Goal: Register for event/course

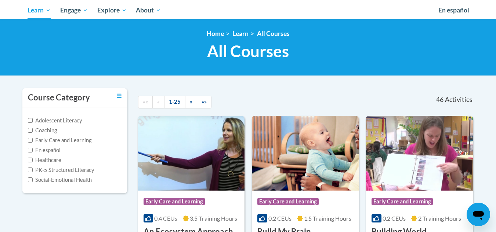
scroll to position [73, 0]
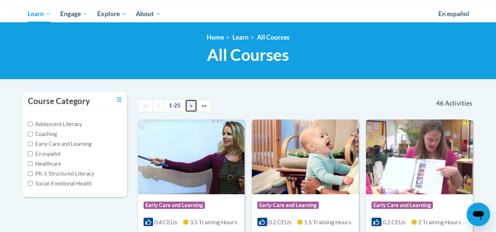
click at [189, 105] on link "»" at bounding box center [191, 105] width 12 height 13
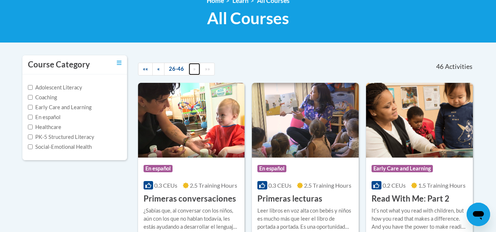
scroll to position [0, 0]
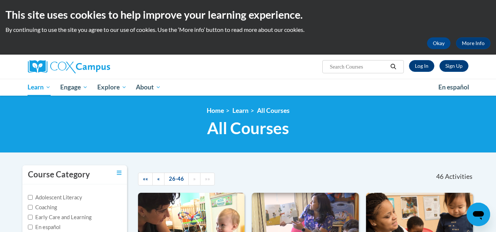
click at [358, 68] on input "Search..." at bounding box center [358, 66] width 59 height 9
type input "Transforming Story time"
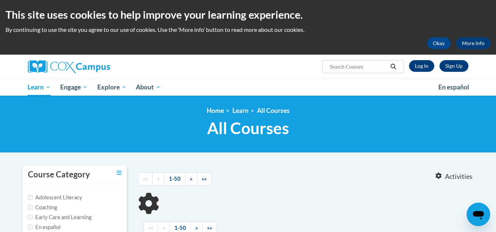
type input "Transforming Story time"
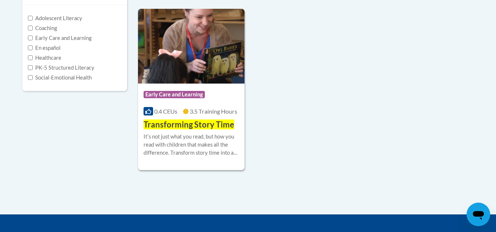
scroll to position [184, 0]
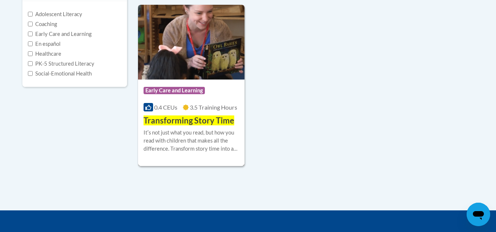
click at [195, 115] on div "Course Category: Early Care and Learning 0.4 CEUs 3.5 Training Hours COURSE Tra…" at bounding box center [191, 103] width 107 height 47
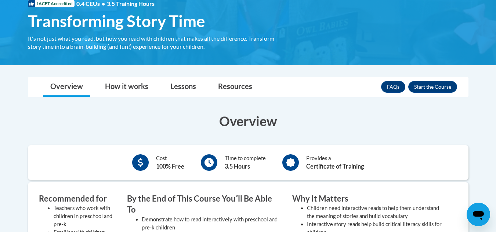
scroll to position [110, 0]
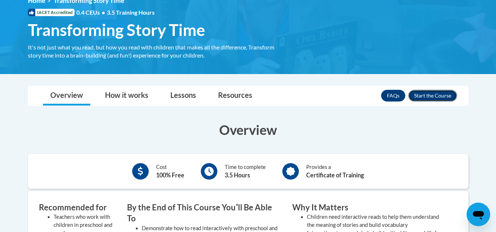
click at [445, 93] on button "Enroll" at bounding box center [432, 96] width 49 height 12
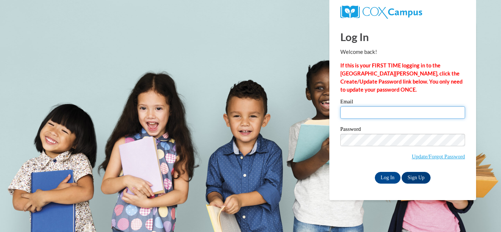
click at [373, 114] on input "Email" at bounding box center [403, 112] width 125 height 12
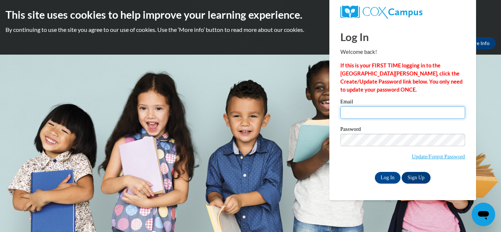
type input "[EMAIL_ADDRESS][DOMAIN_NAME]"
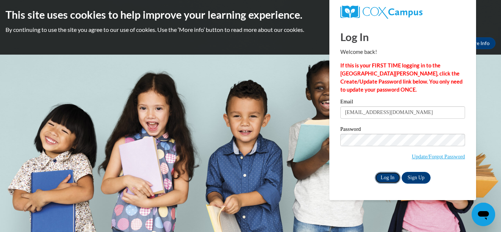
click at [385, 180] on input "Log In" at bounding box center [388, 178] width 26 height 12
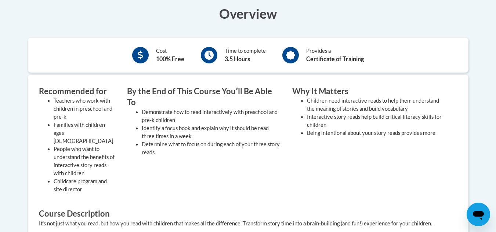
scroll to position [145, 0]
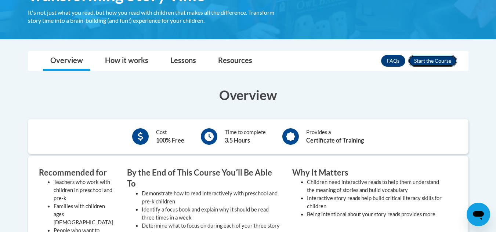
click at [423, 65] on button "Enroll" at bounding box center [432, 61] width 49 height 12
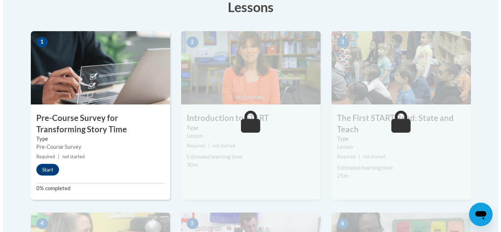
scroll to position [294, 0]
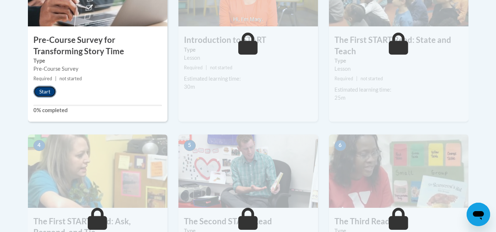
click at [46, 90] on button "Start" at bounding box center [44, 92] width 23 height 12
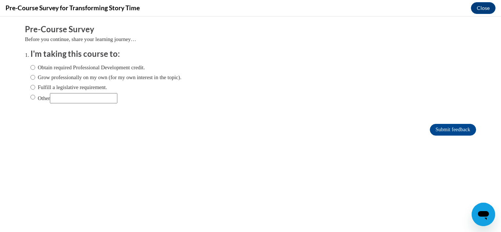
scroll to position [0, 0]
click at [30, 65] on input "Obtain required Professional Development credit." at bounding box center [32, 68] width 5 height 8
radio input "true"
click at [453, 129] on input "Submit feedback" at bounding box center [453, 130] width 46 height 12
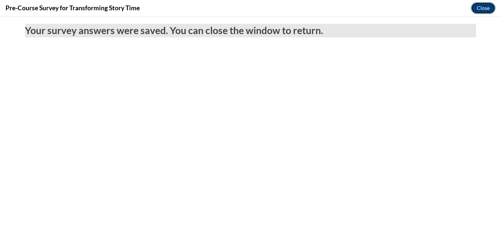
click at [480, 10] on button "Close" at bounding box center [483, 8] width 25 height 12
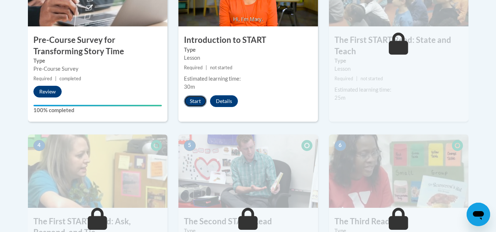
click at [202, 102] on button "Start" at bounding box center [195, 101] width 23 height 12
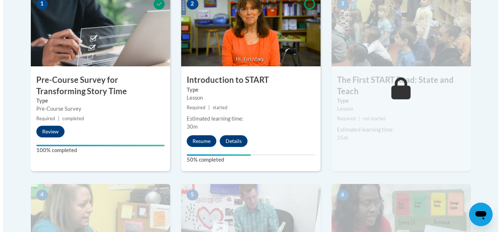
scroll to position [257, 0]
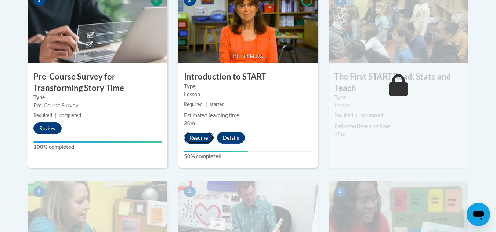
click at [204, 140] on button "Resume" at bounding box center [199, 138] width 30 height 12
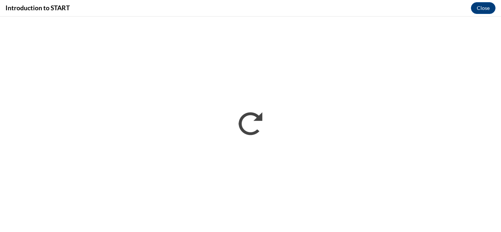
scroll to position [0, 0]
